Goal: Information Seeking & Learning: Learn about a topic

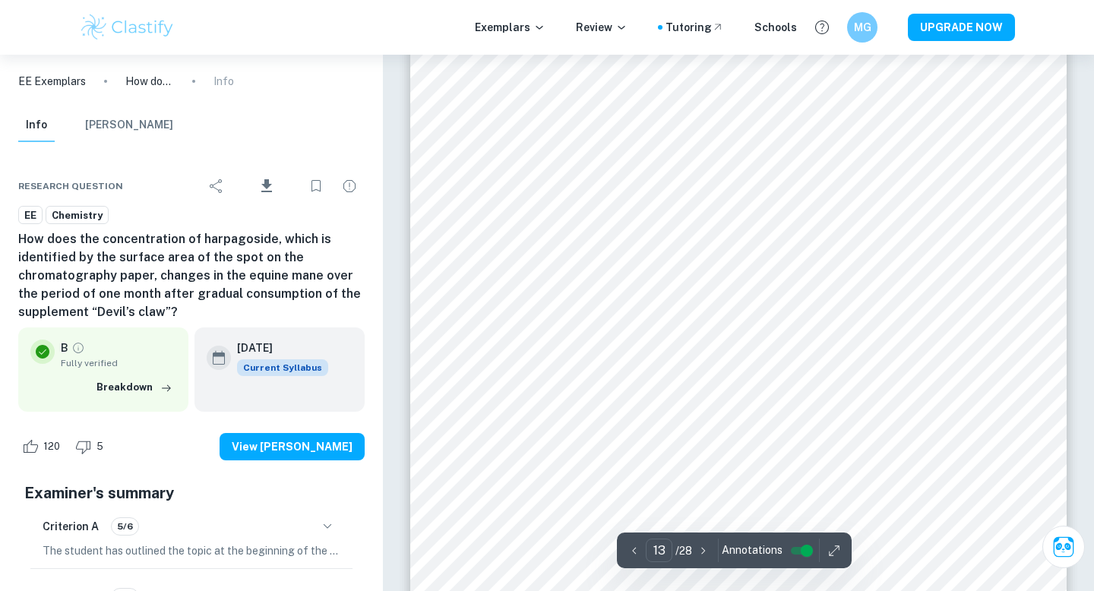
scroll to position [11669, 0]
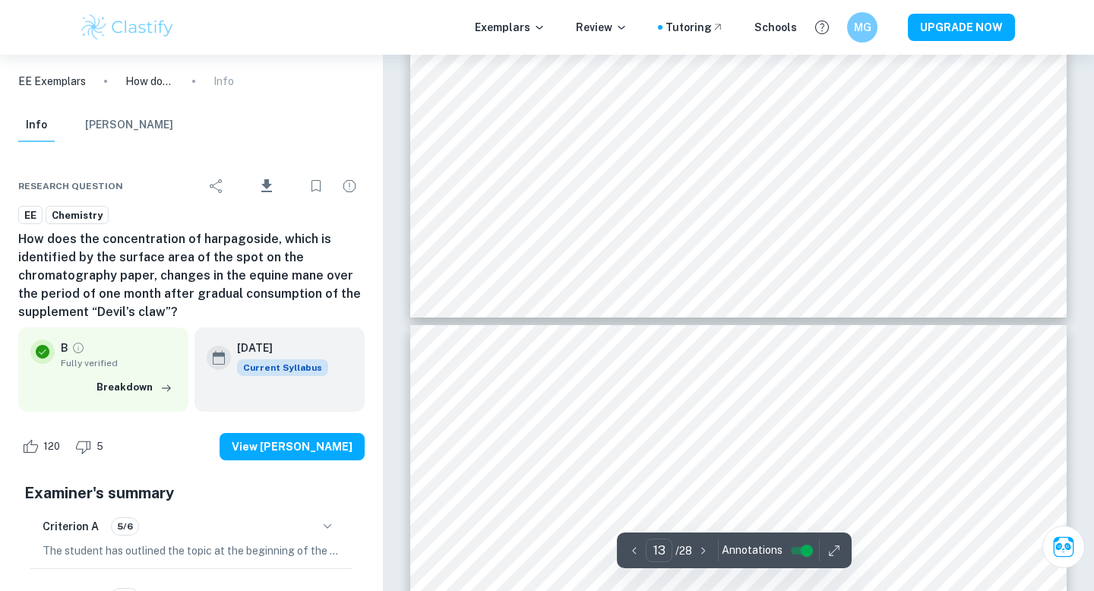
type input "14"
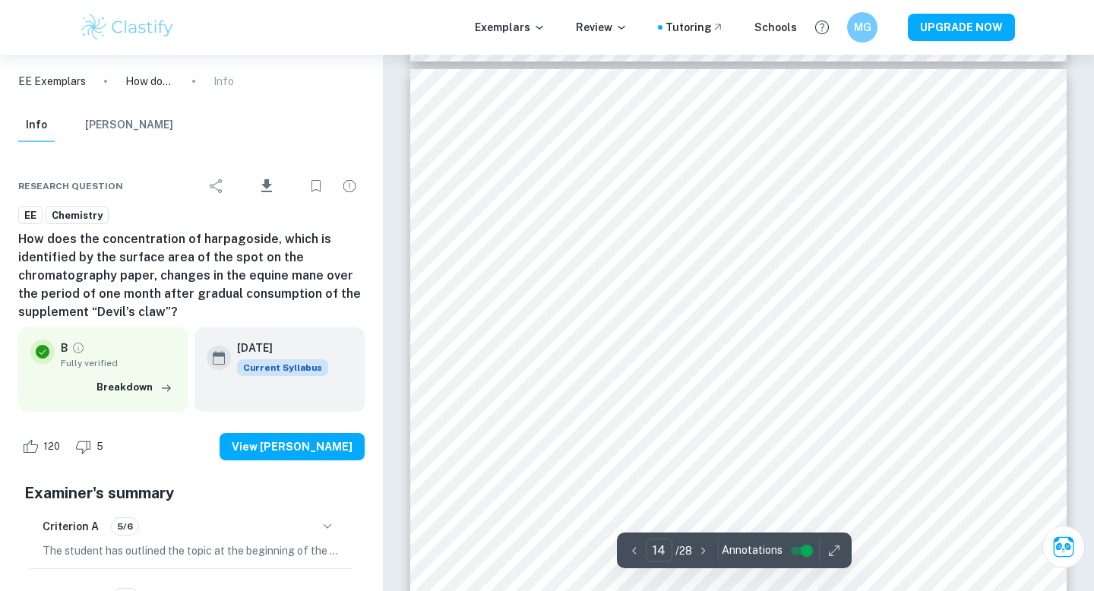
scroll to position [12490, 0]
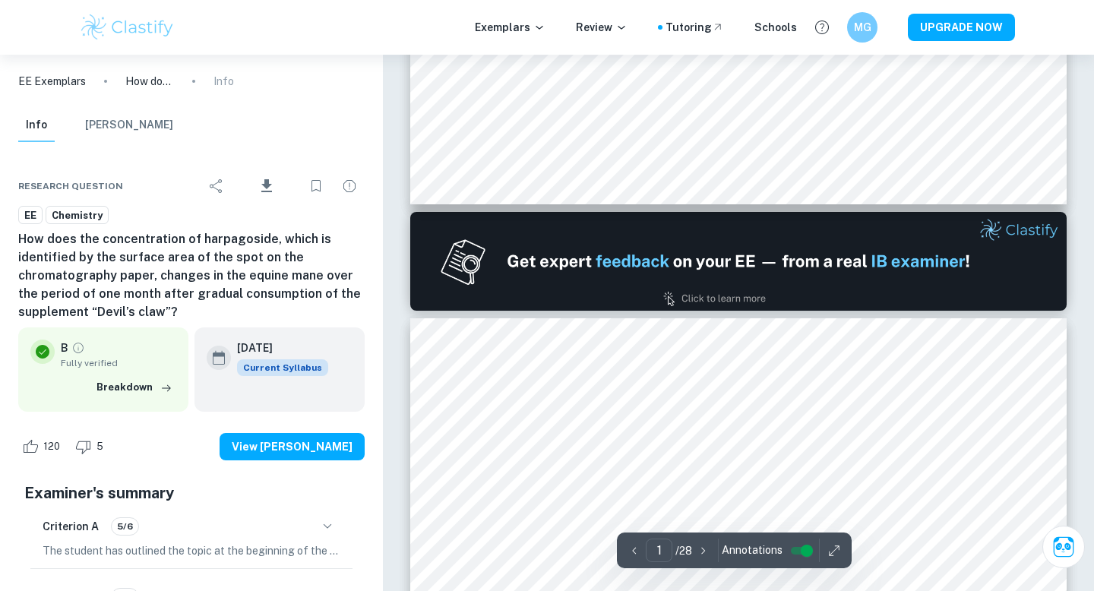
type input "2"
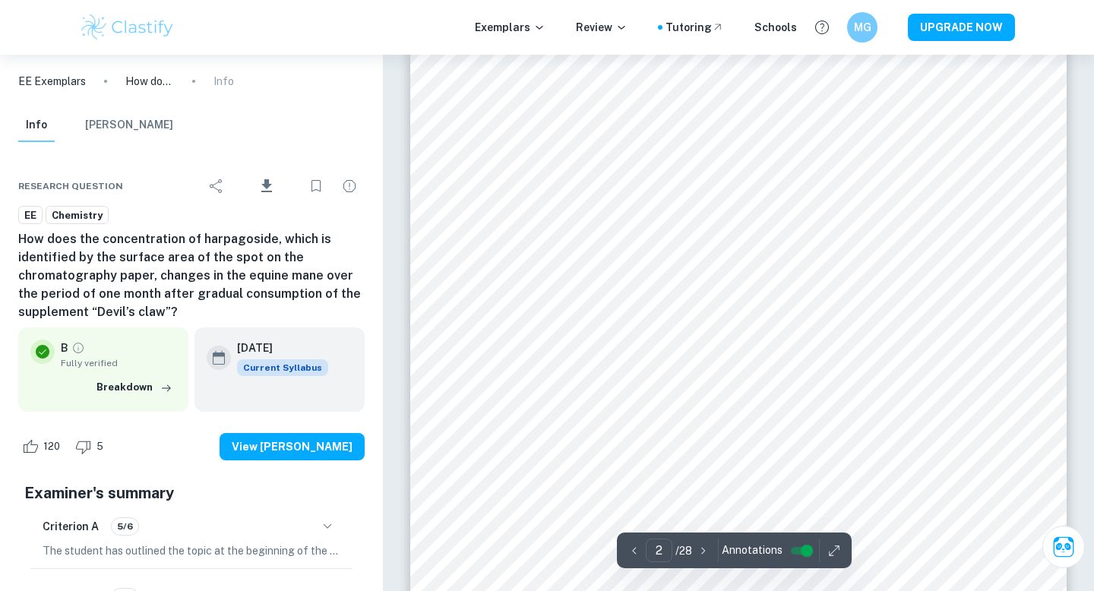
scroll to position [1213, 0]
